Goal: Information Seeking & Learning: Learn about a topic

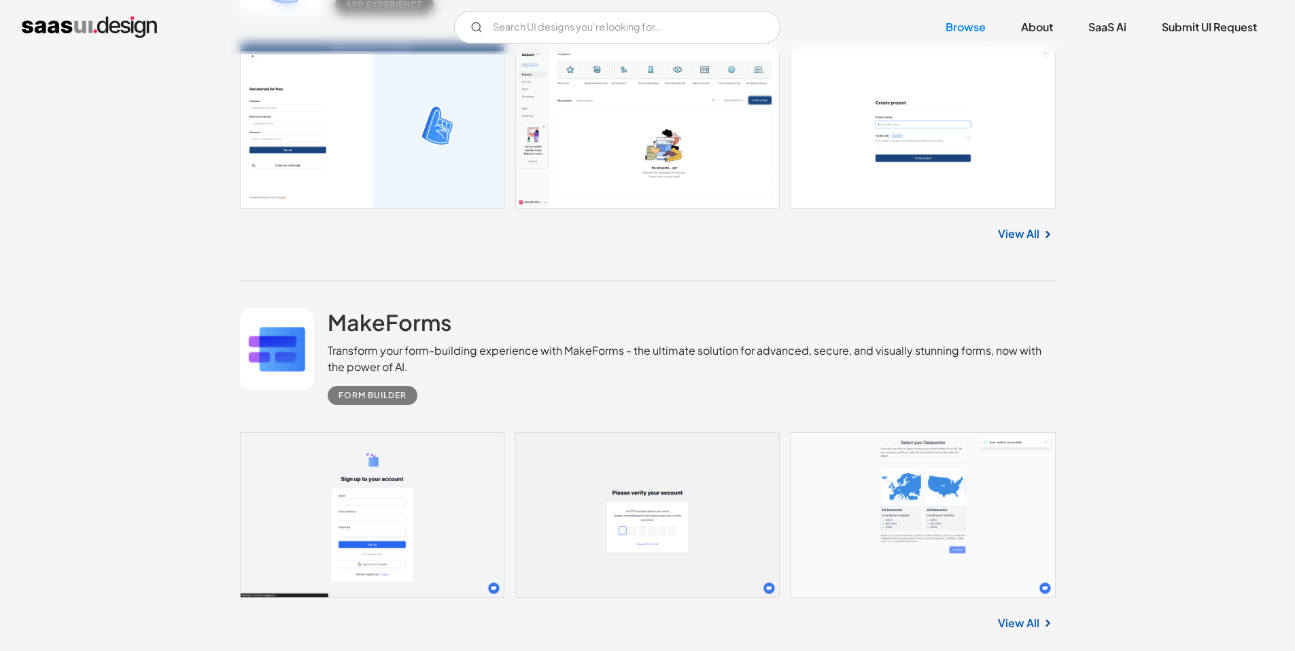
scroll to position [34996, 0]
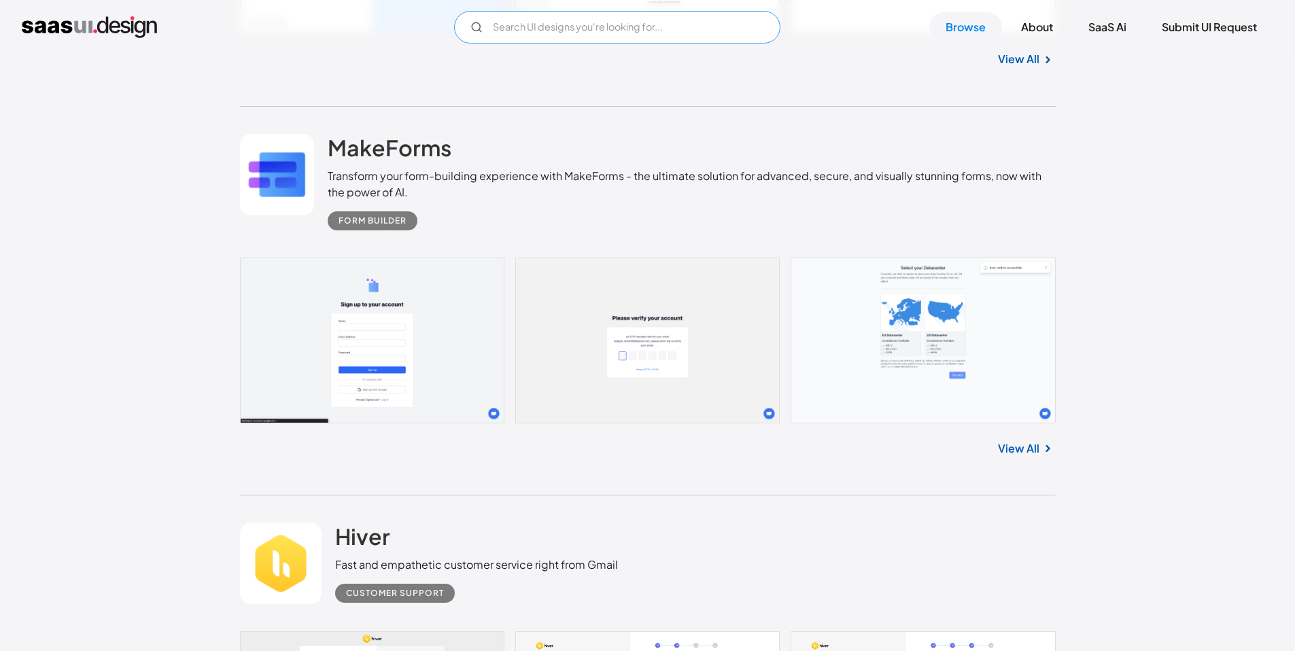
click at [531, 36] on input "Email Form" at bounding box center [617, 27] width 326 height 33
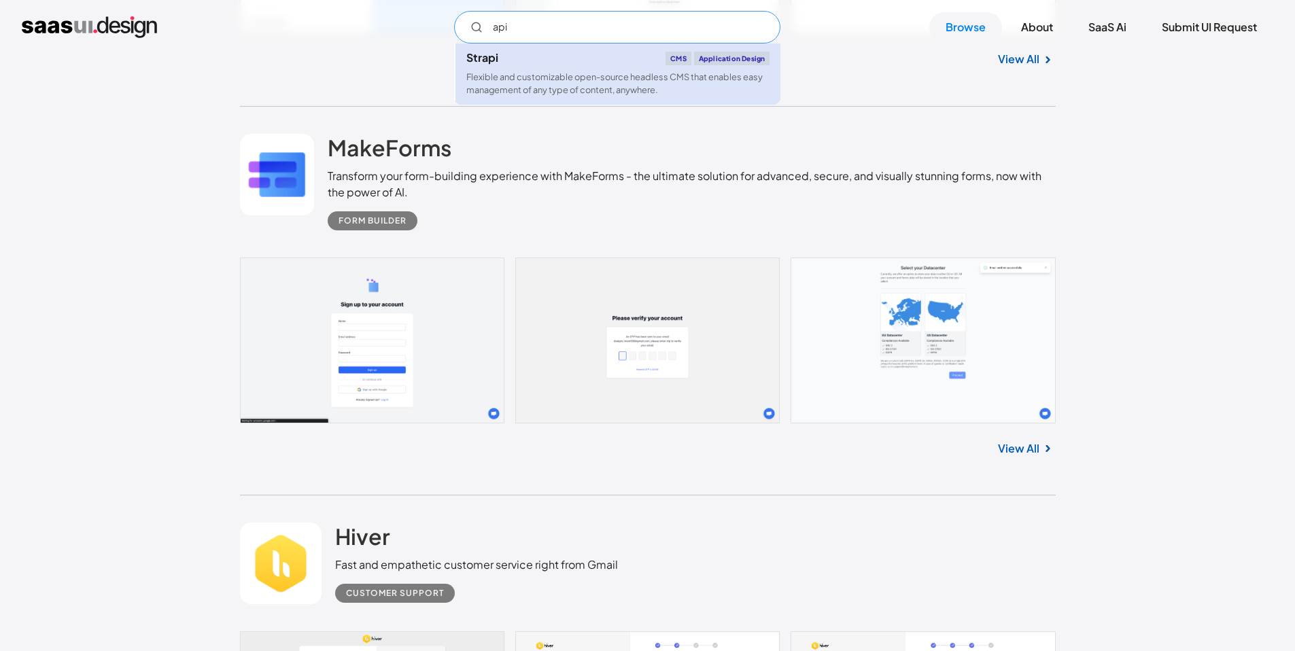
click at [627, 69] on link "Strapi CMS Application Design Flexible and customizable open-source headless CM…" at bounding box center [617, 74] width 325 height 61
type input "api"
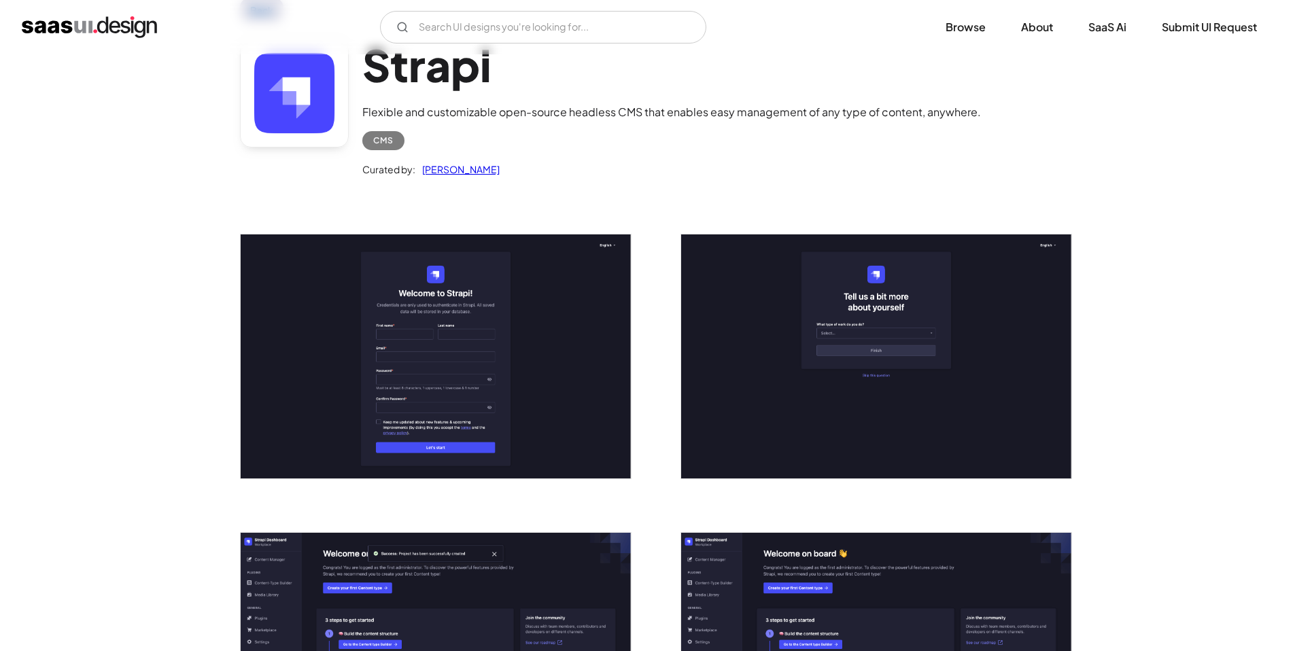
scroll to position [27, 0]
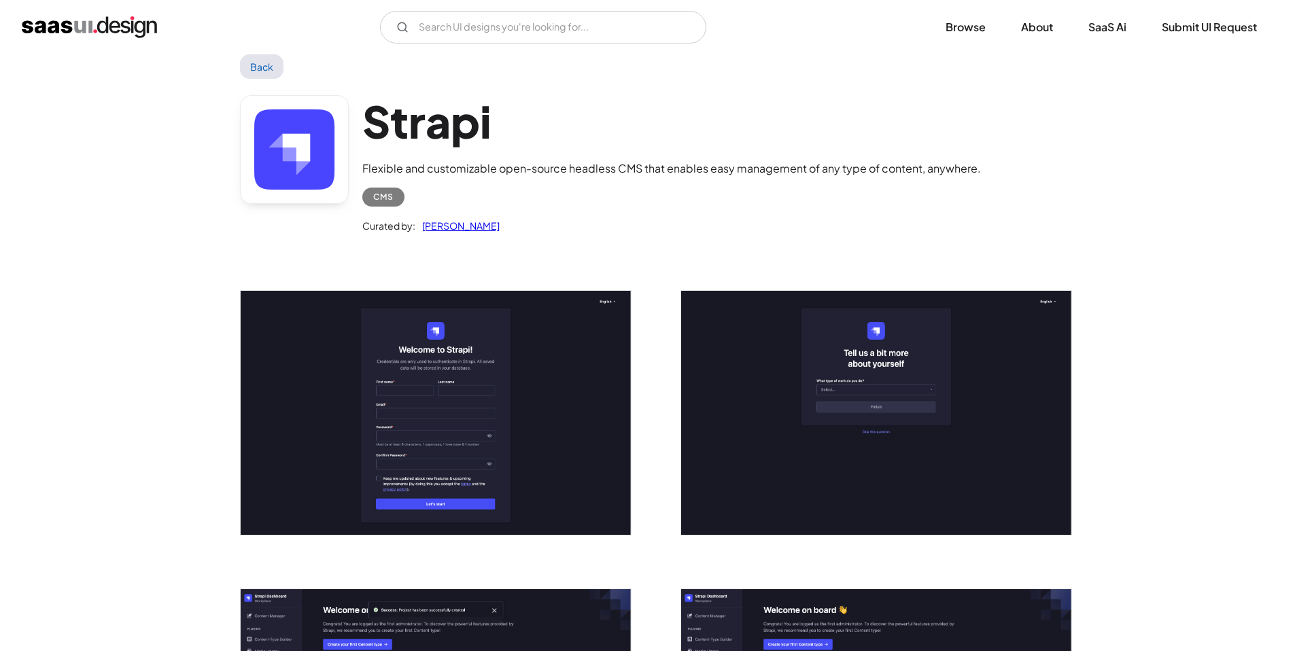
click at [284, 139] on link at bounding box center [294, 149] width 109 height 109
click at [277, 139] on link at bounding box center [294, 149] width 109 height 109
